Goal: Use online tool/utility: Utilize a website feature to perform a specific function

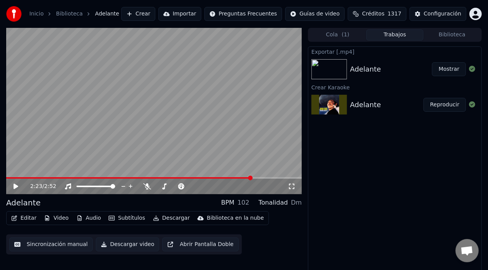
click at [155, 12] on button "Crear" at bounding box center [138, 14] width 34 height 14
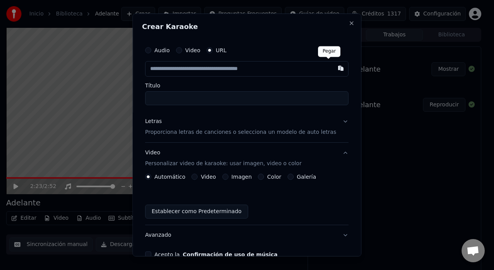
click at [334, 65] on button "button" at bounding box center [341, 68] width 15 height 14
type input "**********"
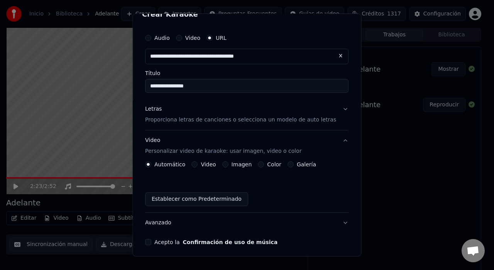
scroll to position [18, 0]
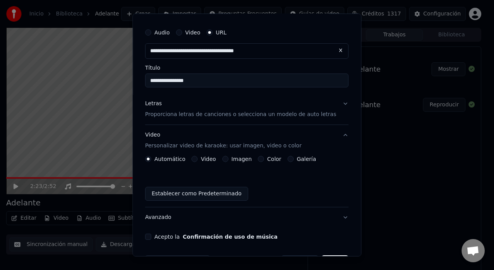
click at [292, 116] on p "Proporciona letras de canciones o selecciona un modelo de auto letras" at bounding box center [240, 114] width 191 height 8
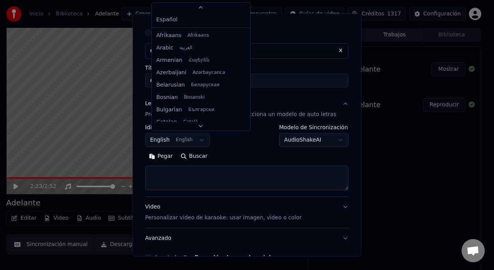
click at [205, 138] on body "**********" at bounding box center [244, 135] width 488 height 270
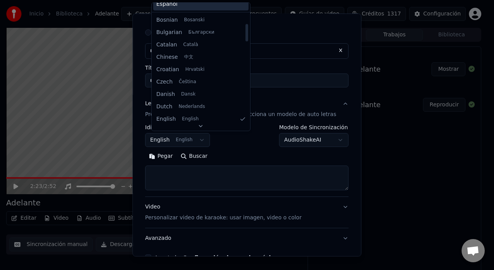
scroll to position [0, 0]
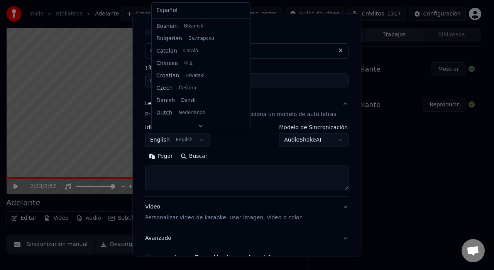
select select "**"
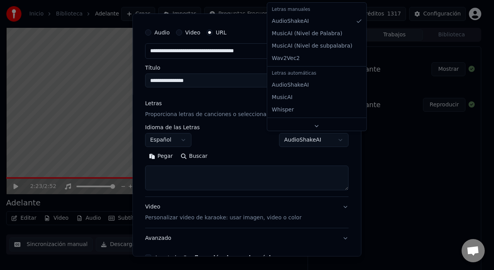
click at [328, 144] on body "**********" at bounding box center [244, 135] width 488 height 270
select select "**********"
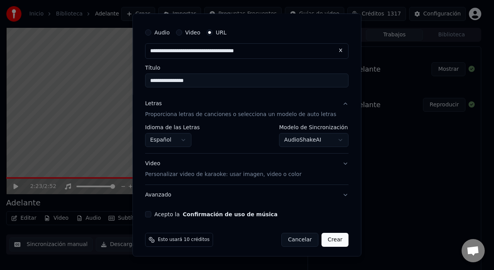
scroll to position [20, 0]
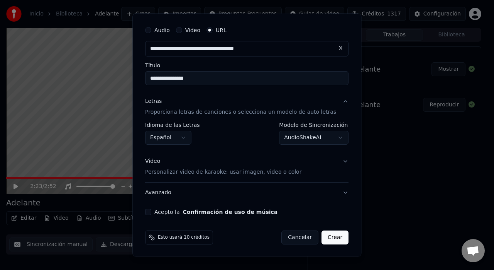
click at [273, 168] on p "Personalizar video de karaoke: usar imagen, video o color" at bounding box center [223, 172] width 156 height 8
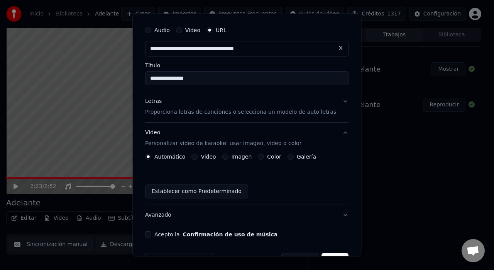
click at [291, 156] on button "Galería" at bounding box center [291, 156] width 6 height 6
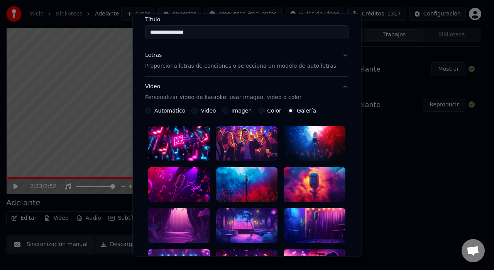
scroll to position [67, 0]
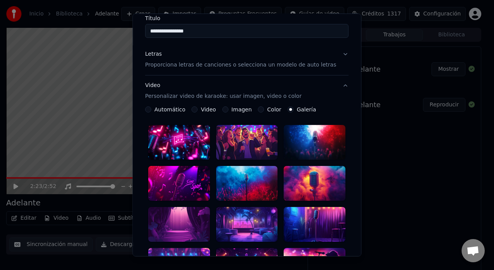
click at [245, 184] on div at bounding box center [247, 183] width 62 height 35
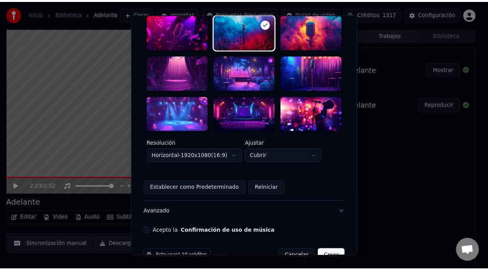
scroll to position [224, 0]
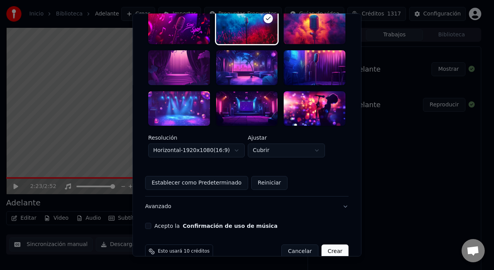
click at [160, 223] on div "Acepto la Confirmación de uso de música" at bounding box center [247, 226] width 204 height 6
click at [151, 223] on button "Acepto la Confirmación de uso de música" at bounding box center [148, 226] width 6 height 6
click at [322, 244] on button "Crear" at bounding box center [335, 251] width 27 height 14
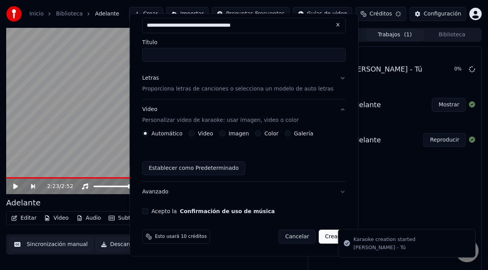
scroll to position [42, 0]
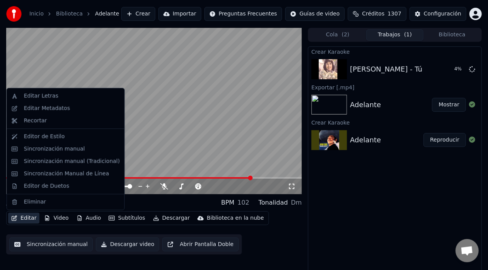
click at [24, 216] on button "Editar" at bounding box center [23, 217] width 31 height 11
click at [38, 94] on div "Editar Letras" at bounding box center [41, 96] width 34 height 8
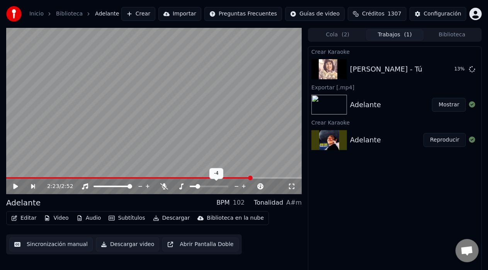
click at [196, 186] on span at bounding box center [193, 186] width 7 height 2
click at [246, 185] on icon at bounding box center [243, 186] width 7 height 8
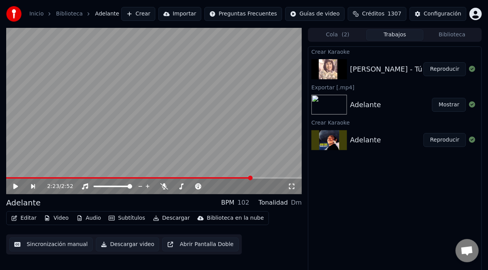
click at [447, 68] on button "Reproducir" at bounding box center [444, 69] width 42 height 14
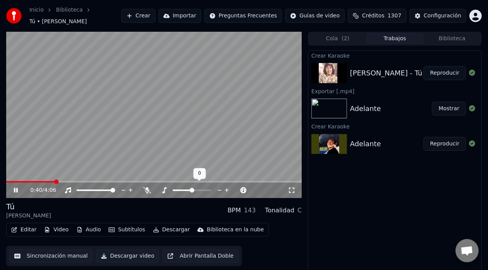
click at [219, 187] on icon at bounding box center [219, 190] width 7 height 8
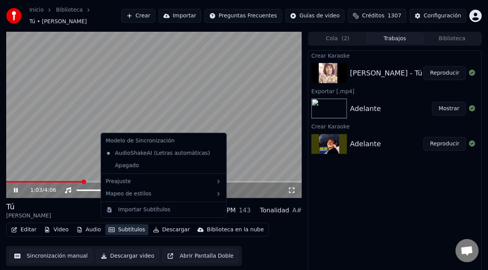
click at [121, 227] on button "Subtítulos" at bounding box center [126, 229] width 42 height 11
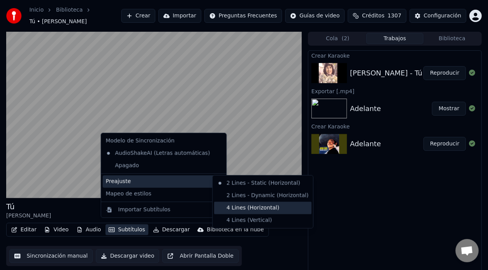
click at [225, 212] on div "4 Lines (Horizontal)" at bounding box center [262, 208] width 97 height 12
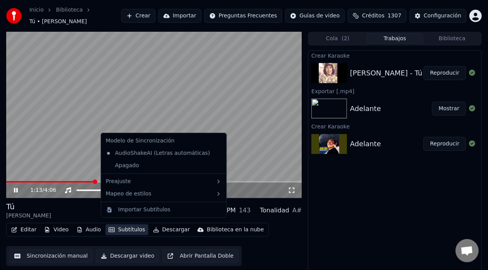
click at [119, 226] on button "Subtítulos" at bounding box center [126, 229] width 42 height 11
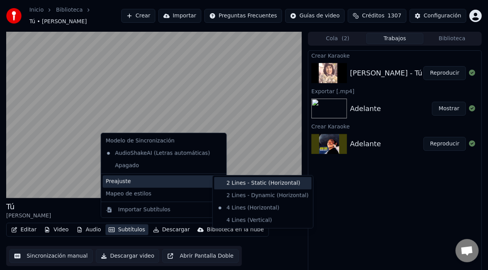
click at [226, 183] on div "2 Lines - Static (Horizontal)" at bounding box center [262, 183] width 97 height 12
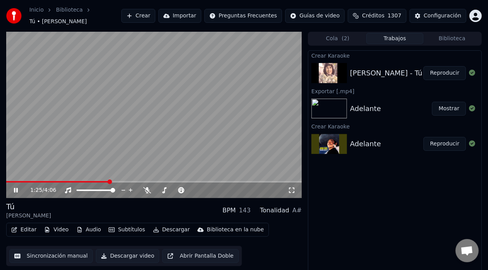
click at [16, 187] on icon at bounding box center [21, 190] width 18 height 6
